Goal: Task Accomplishment & Management: Use online tool/utility

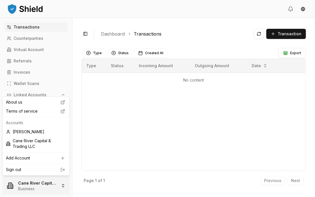
click at [62, 186] on html "Transactions Counterparties Virtual Account Referrals Invoices Wallet Scans Lin…" at bounding box center [157, 98] width 315 height 197
click at [35, 130] on div "[PERSON_NAME]" at bounding box center [36, 132] width 65 height 9
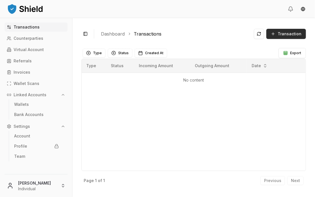
click at [278, 35] on button "Transaction" at bounding box center [286, 34] width 40 height 10
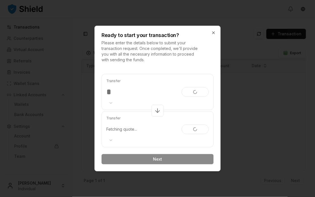
type input "****"
click at [112, 105] on body "Transactions Counterparties Virtual Account Referrals Invoices Wallet Scans Lin…" at bounding box center [157, 98] width 315 height 197
select select "********"
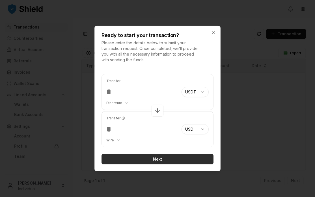
click at [149, 156] on button "Next" at bounding box center [158, 159] width 112 height 10
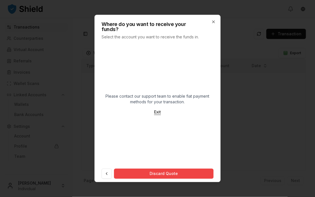
click at [157, 108] on button "Exit" at bounding box center [158, 112] width 16 height 10
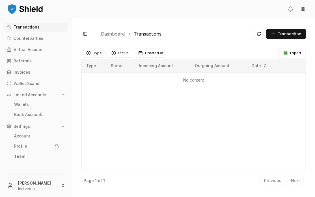
click at [23, 95] on p "Linked Accounts" at bounding box center [30, 95] width 33 height 4
click at [57, 95] on button "Linked Accounts" at bounding box center [36, 94] width 63 height 9
click at [24, 105] on p "Wallets" at bounding box center [21, 105] width 15 height 4
click at [21, 117] on p "Bank Accounts" at bounding box center [28, 115] width 29 height 4
click at [28, 113] on p "Bank Accounts" at bounding box center [28, 115] width 29 height 4
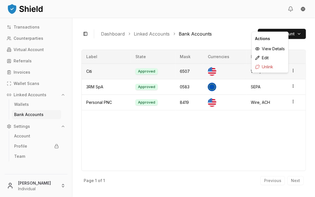
click at [293, 69] on icon "button" at bounding box center [293, 70] width 5 height 5
click at [249, 137] on div "Label State Mask Currencies Rails Citi Approved 6507 Wire, ACH 3RM SpA Approved…" at bounding box center [193, 111] width 225 height 122
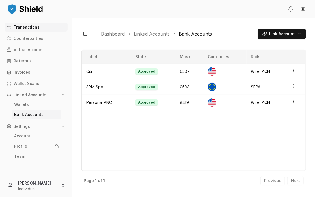
click at [28, 30] on link "Transactions" at bounding box center [36, 27] width 63 height 9
click at [24, 28] on p "Transactions" at bounding box center [27, 27] width 26 height 4
click at [15, 24] on link "Transactions" at bounding box center [36, 27] width 63 height 9
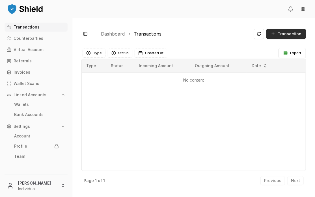
click at [275, 34] on button "Transaction" at bounding box center [286, 34] width 40 height 10
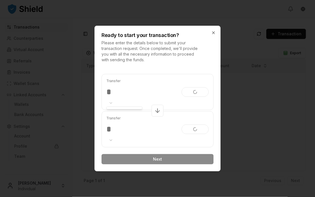
click at [111, 103] on body "Transactions Counterparties Virtual Account Referrals Invoices Wallet Scans Lin…" at bounding box center [157, 98] width 315 height 197
click at [112, 93] on body "Transactions Counterparties Virtual Account Referrals Invoices Wallet Scans Lin…" at bounding box center [157, 98] width 315 height 197
click at [108, 92] on input "number" at bounding box center [141, 92] width 71 height 10
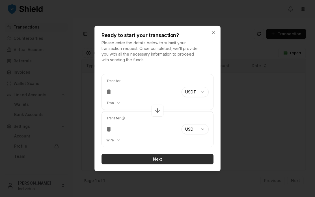
type input "****"
click at [157, 159] on button "Next" at bounding box center [158, 159] width 112 height 10
